Goal: Find specific page/section: Find specific page/section

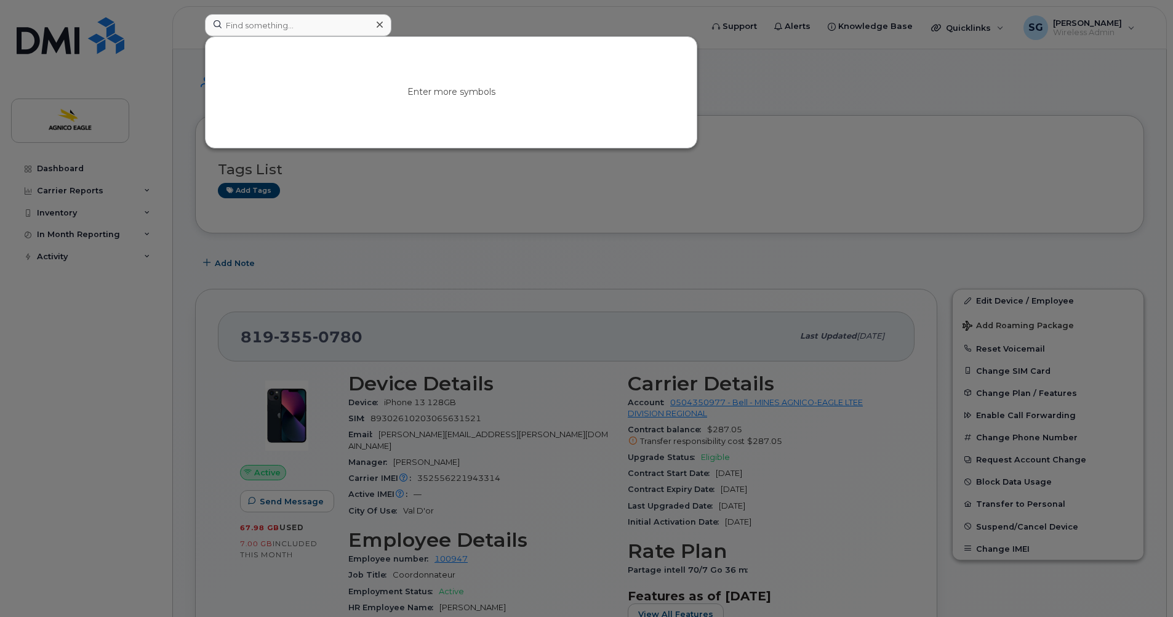
click at [459, 230] on div at bounding box center [586, 308] width 1173 height 617
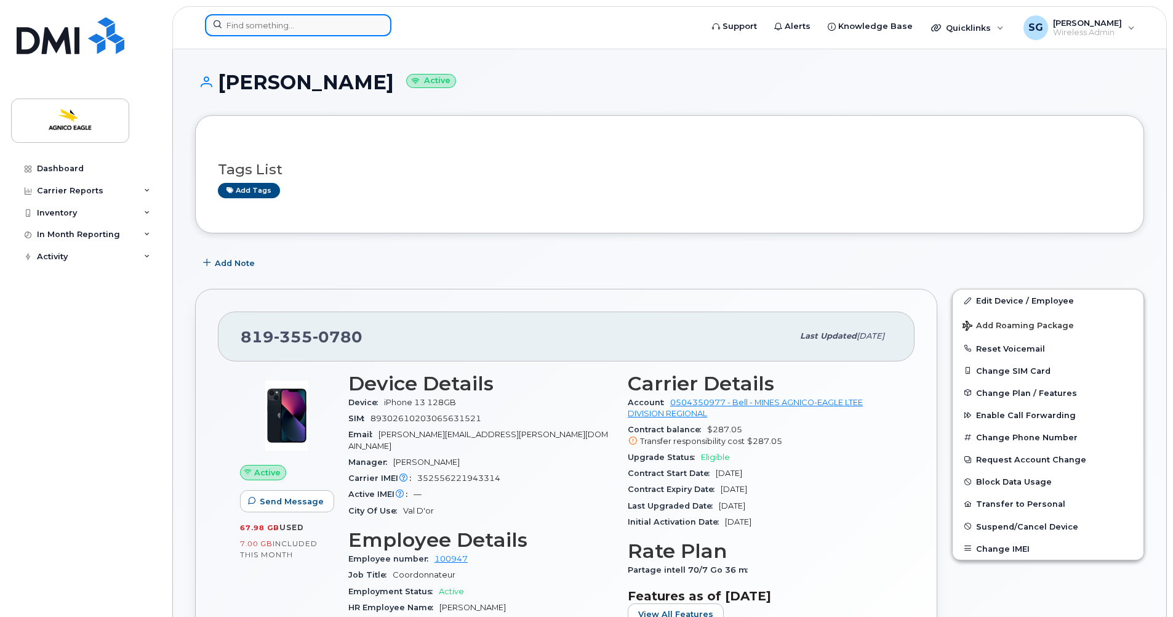
click at [318, 20] on input at bounding box center [298, 25] width 186 height 22
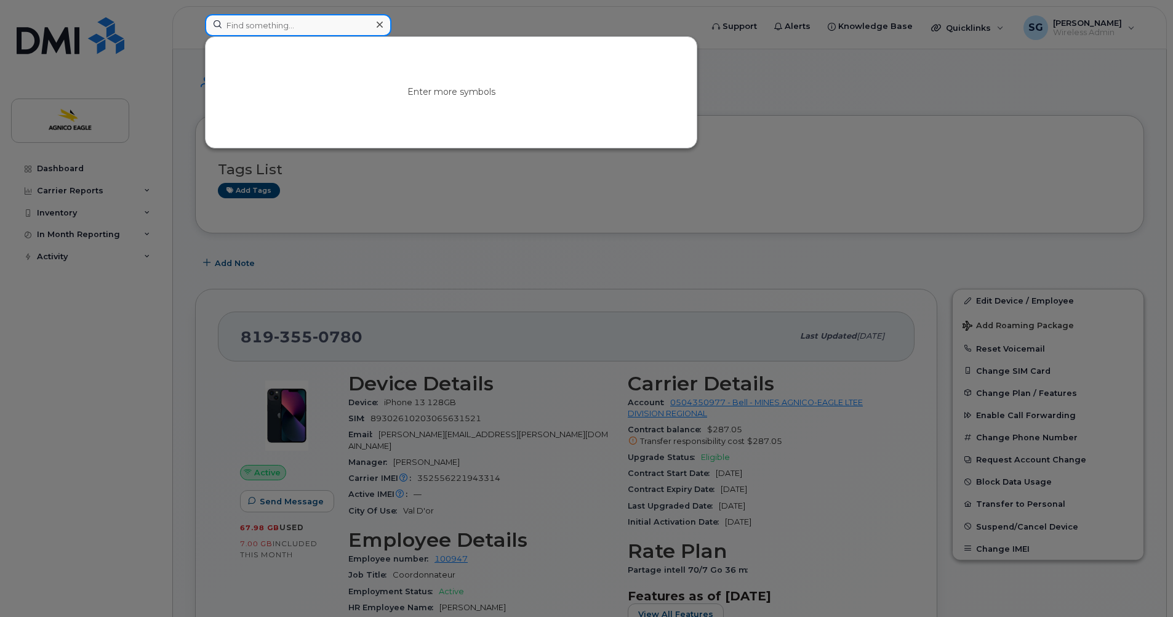
click at [233, 28] on input at bounding box center [298, 25] width 186 height 22
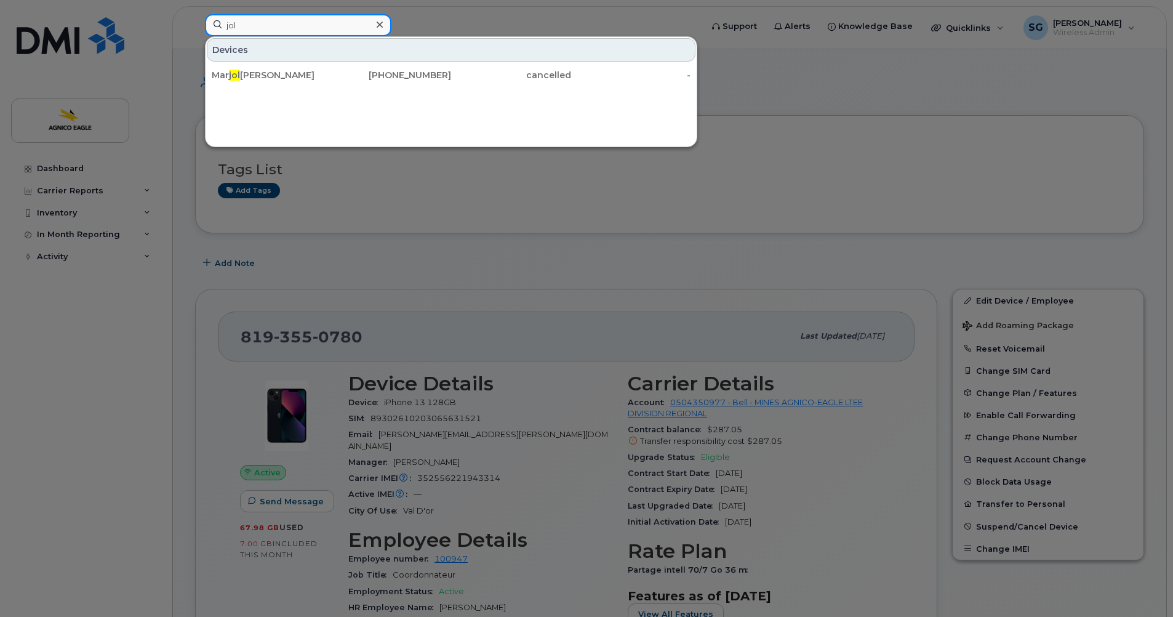
type input "jol"
click at [380, 23] on icon at bounding box center [380, 25] width 6 height 10
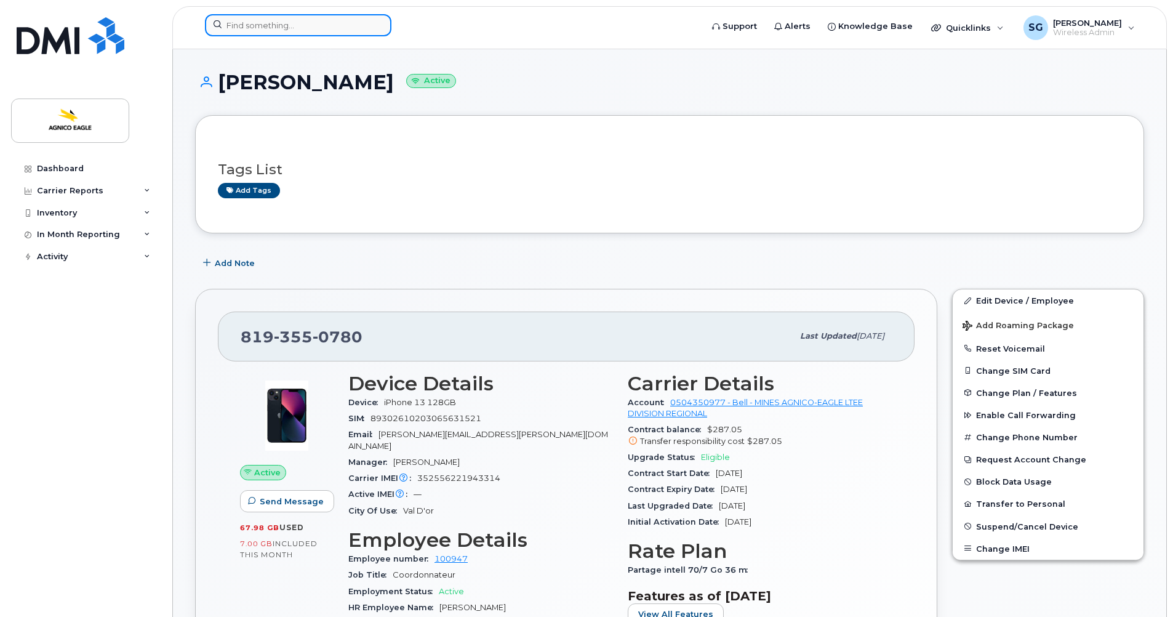
click at [340, 26] on input at bounding box center [298, 25] width 186 height 22
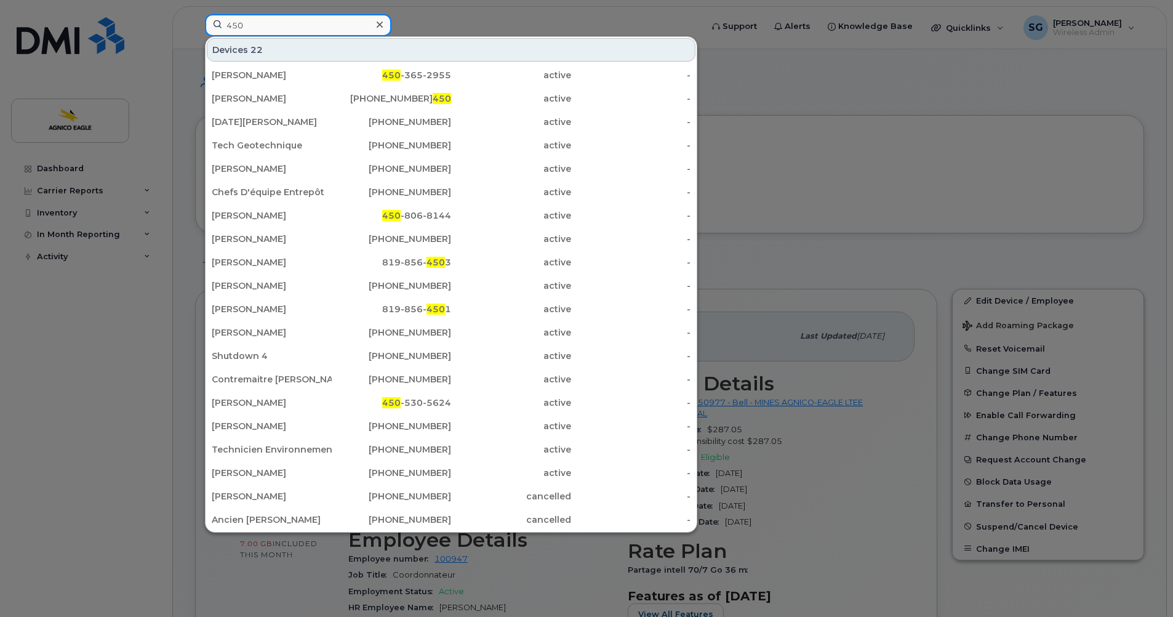
type input "450"
click at [378, 23] on icon at bounding box center [380, 25] width 6 height 10
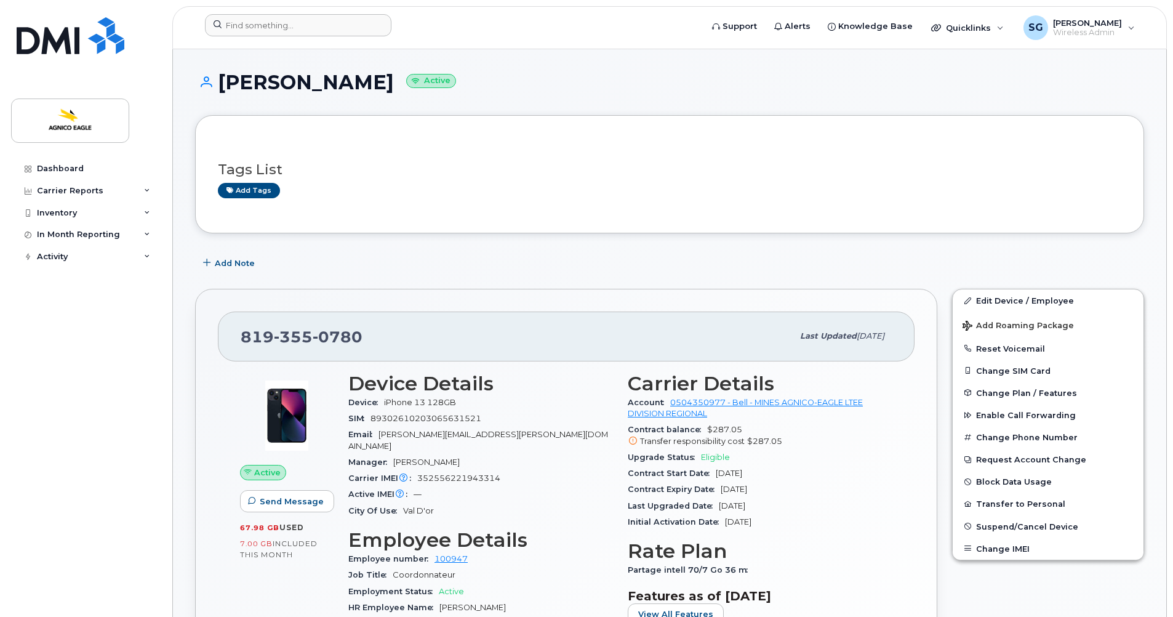
click at [54, 310] on div "Dashboard Carrier Reports Monthly Billing Roaming Reports Suspended Devices Sus…" at bounding box center [87, 378] width 152 height 441
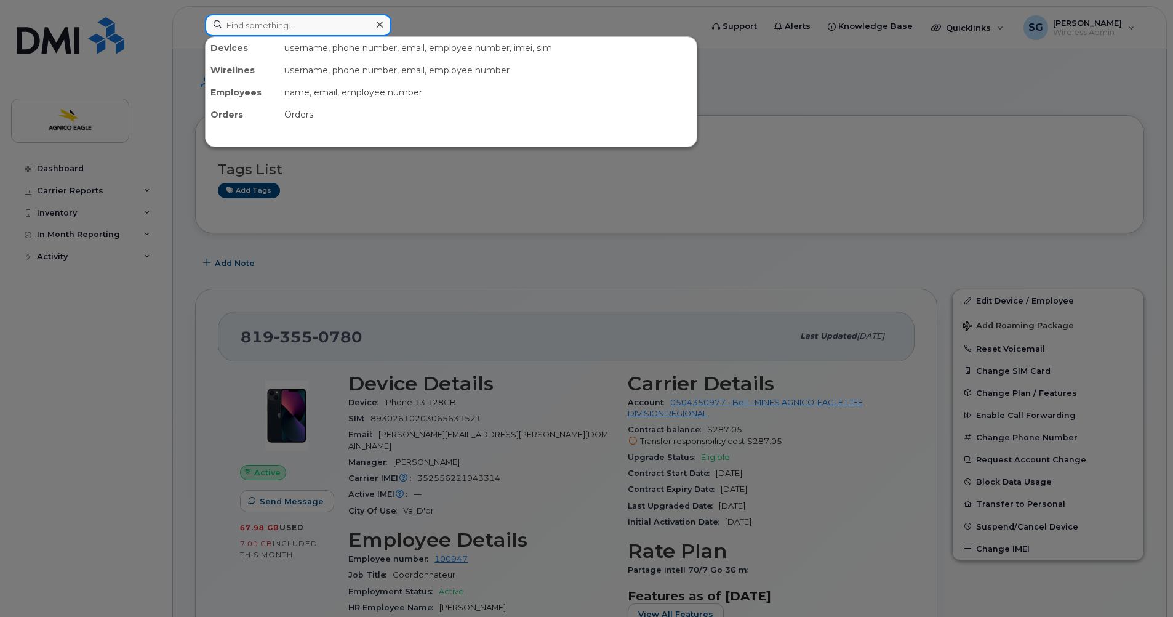
click at [253, 28] on input at bounding box center [298, 25] width 186 height 22
paste input "819 763-9298"
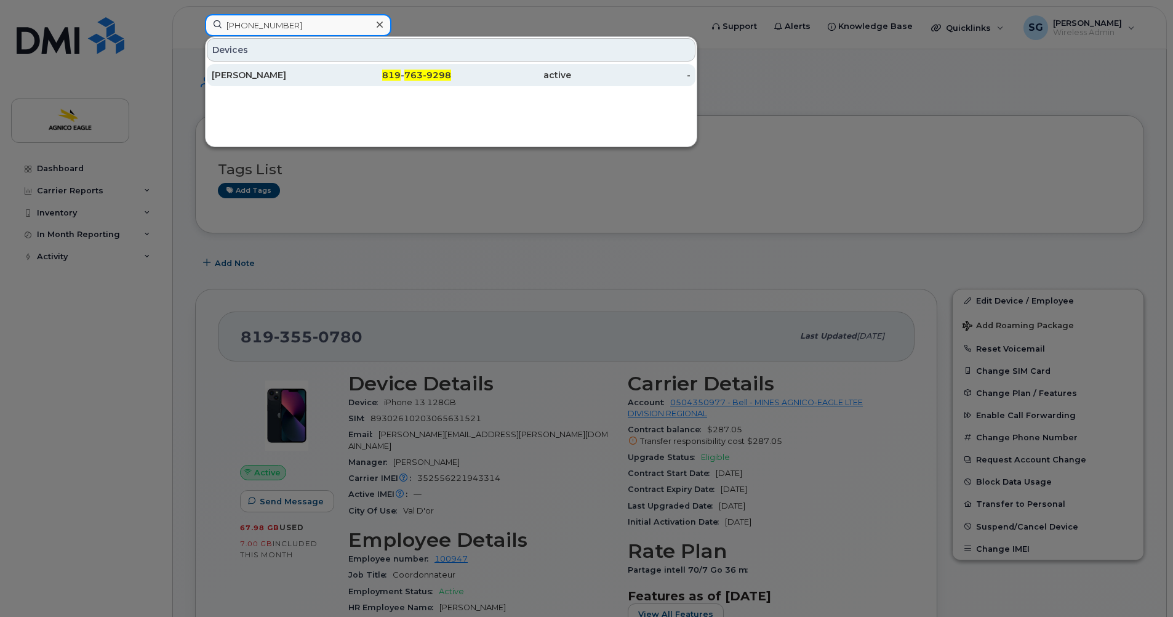
type input "819 763-9298"
click at [403, 72] on div "819 - 763-9298" at bounding box center [392, 75] width 120 height 12
